Goal: Transaction & Acquisition: Subscribe to service/newsletter

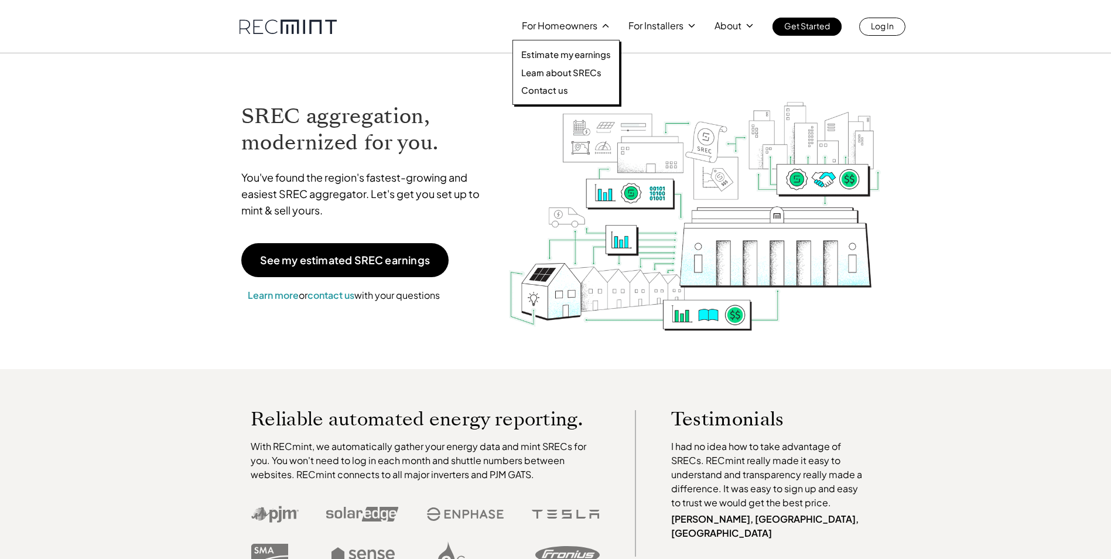
click at [600, 26] on icon at bounding box center [605, 25] width 11 height 11
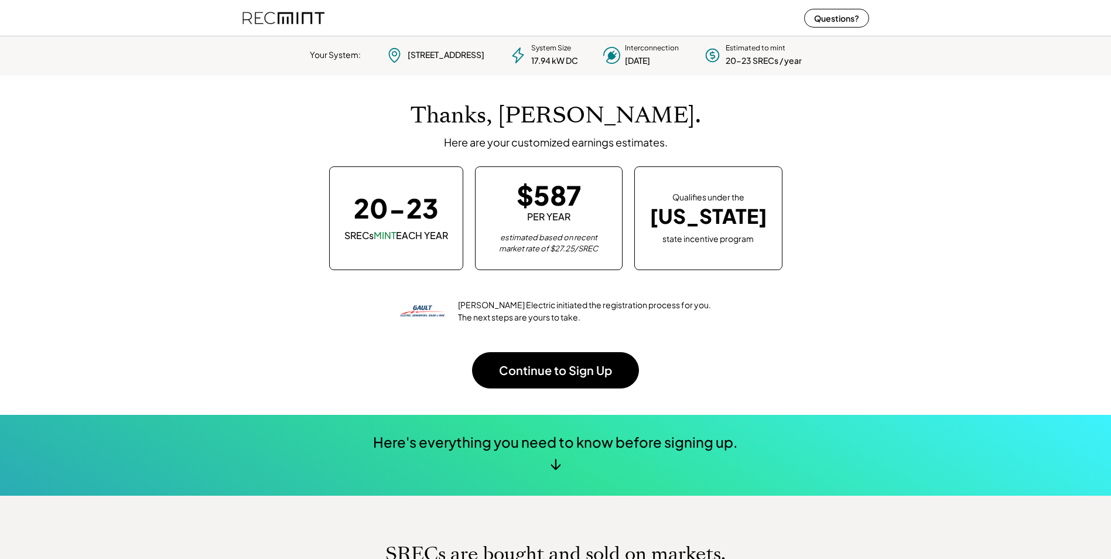
scroll to position [165, 327]
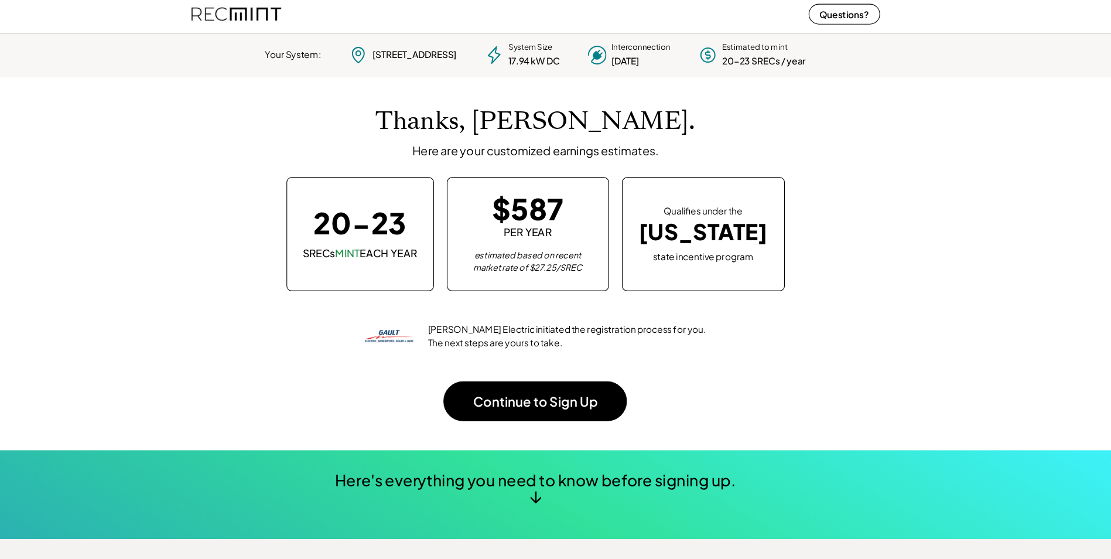
click at [545, 485] on div "Here's everything you need to know before signing up. ↓" at bounding box center [555, 455] width 1111 height 81
click at [555, 469] on div "↓" at bounding box center [555, 462] width 11 height 18
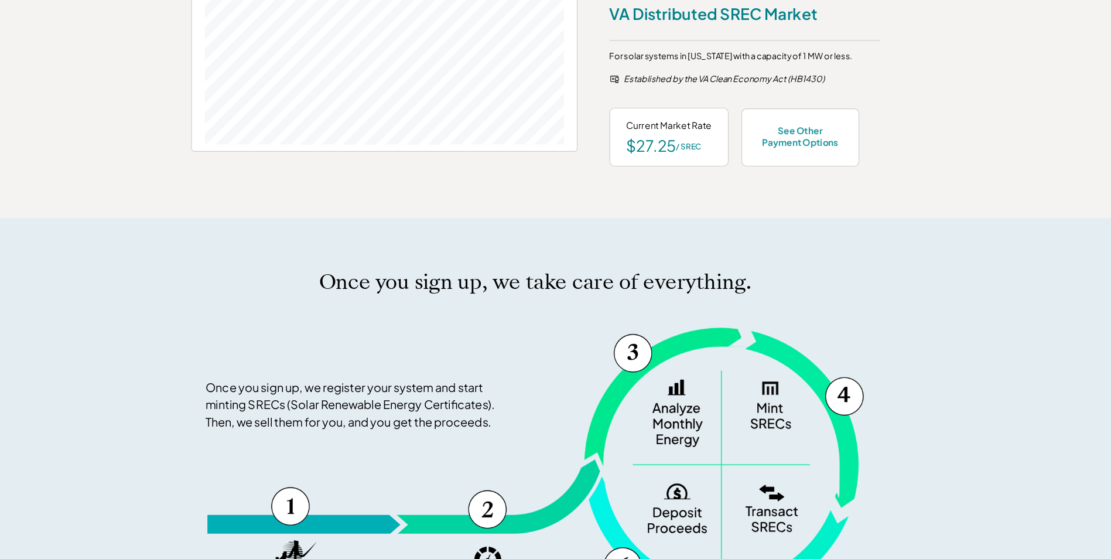
scroll to position [611, 0]
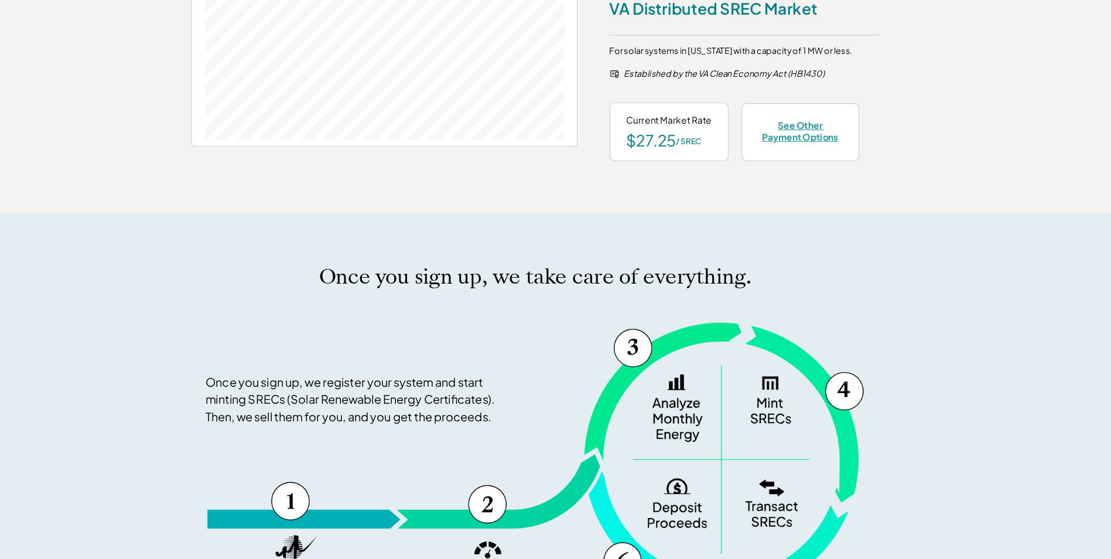
click at [799, 167] on div "See Other Payment Options" at bounding box center [796, 169] width 77 height 21
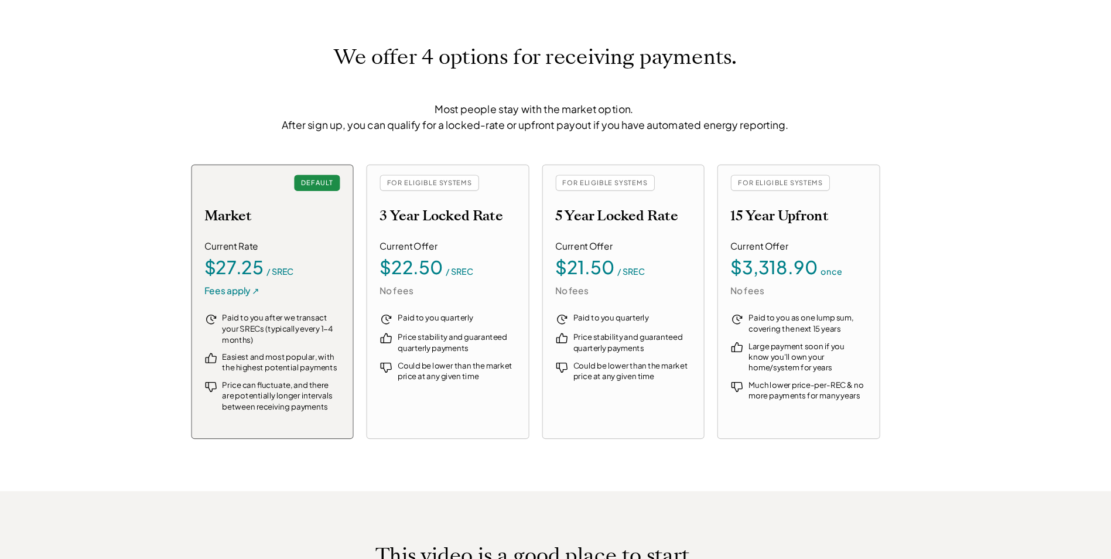
scroll to position [1255, 0]
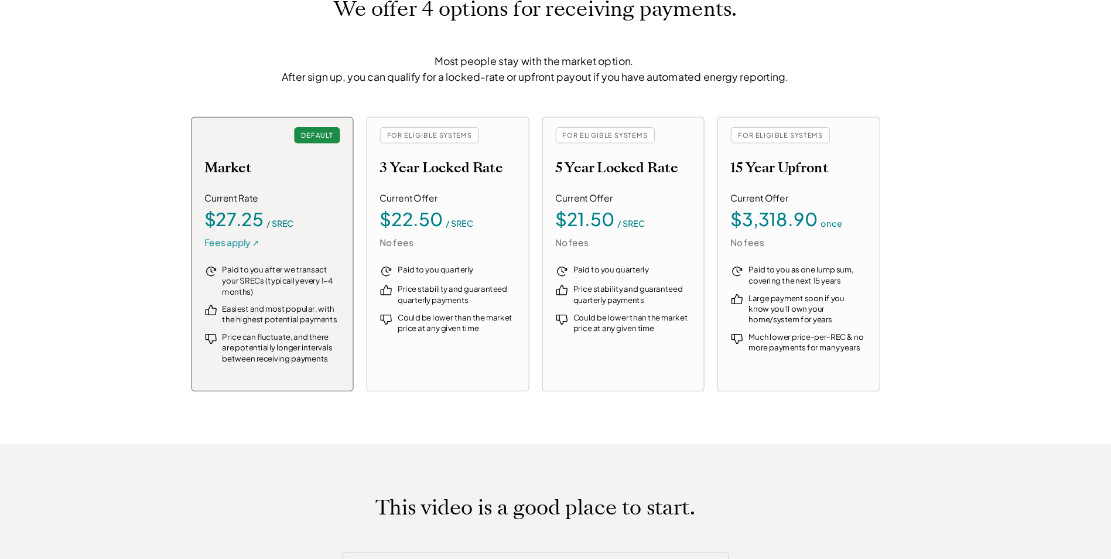
click at [278, 274] on div "Fees apply ↗" at bounding box center [280, 271] width 50 height 12
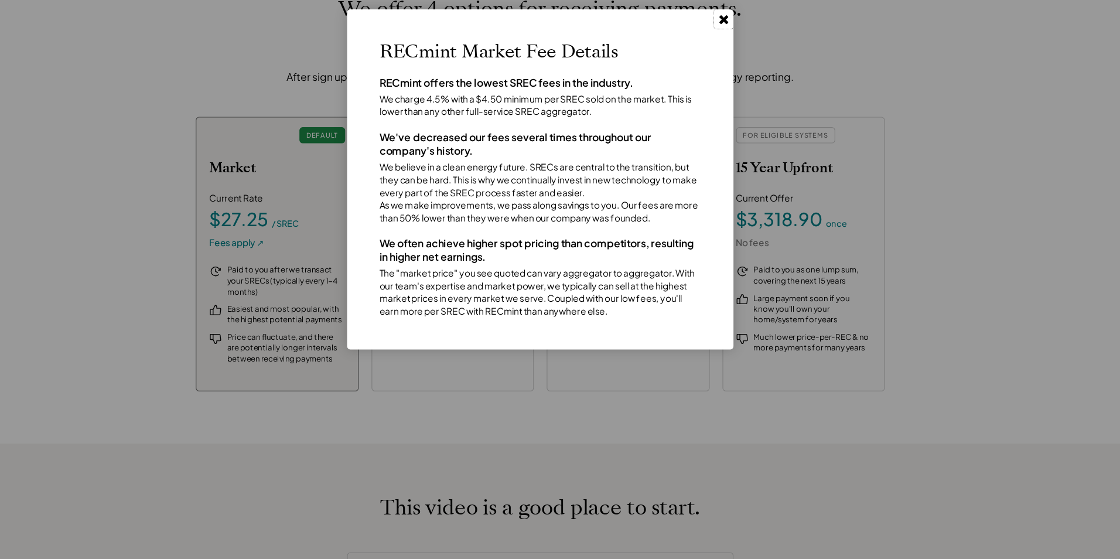
click at [725, 67] on use at bounding box center [727, 68] width 8 height 8
